Goal: Task Accomplishment & Management: Manage account settings

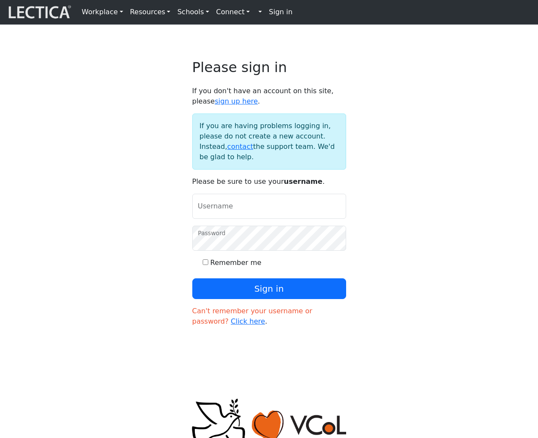
click at [261, 219] on input "Username" at bounding box center [269, 206] width 154 height 25
type input "amcorreia"
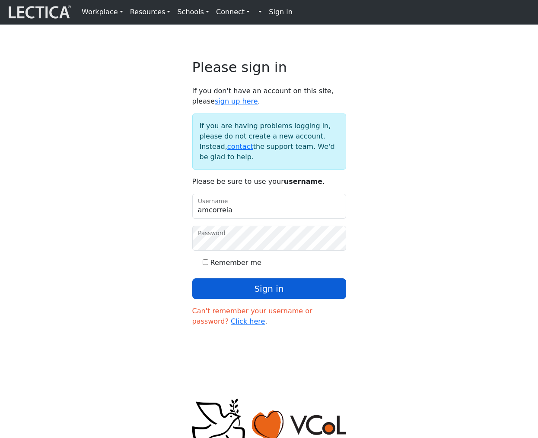
click at [248, 299] on button "Sign in" at bounding box center [269, 288] width 154 height 21
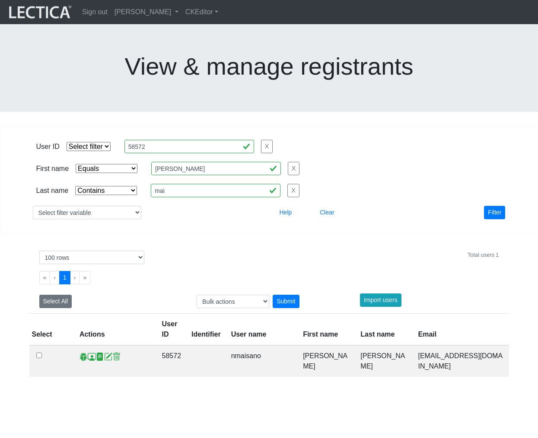
select select "iexact"
select select "icontains"
select select "100"
click at [167, 13] on link "[PERSON_NAME]" at bounding box center [146, 11] width 71 height 17
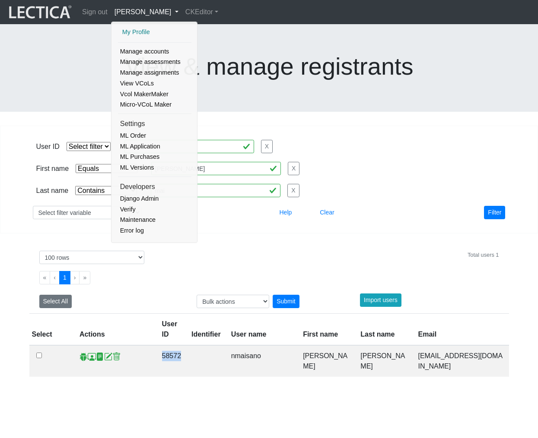
click at [140, 33] on link "My Profile" at bounding box center [154, 32] width 69 height 11
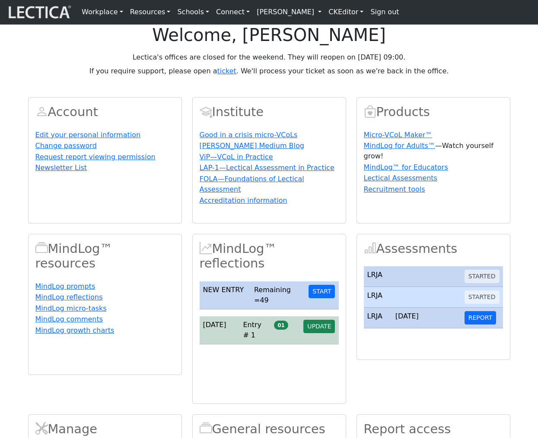
click at [289, 19] on link "[PERSON_NAME]" at bounding box center [289, 11] width 72 height 17
